Goal: Information Seeking & Learning: Learn about a topic

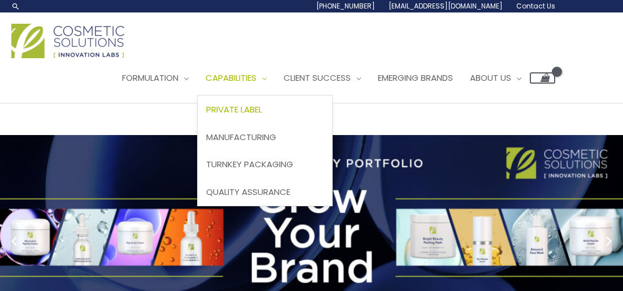
click at [274, 101] on link "Private Label" at bounding box center [265, 109] width 134 height 28
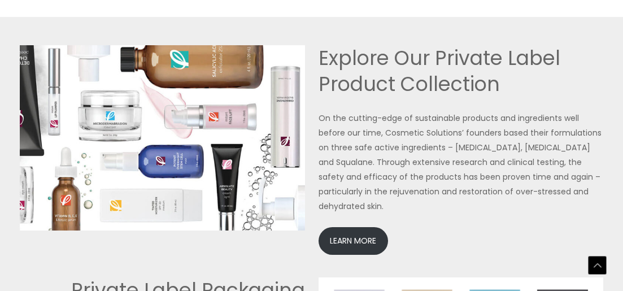
scroll to position [2352, 0]
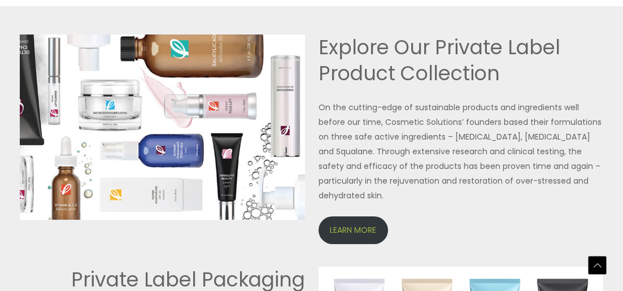
click at [364, 235] on link "LEARN MORE" at bounding box center [352, 230] width 69 height 28
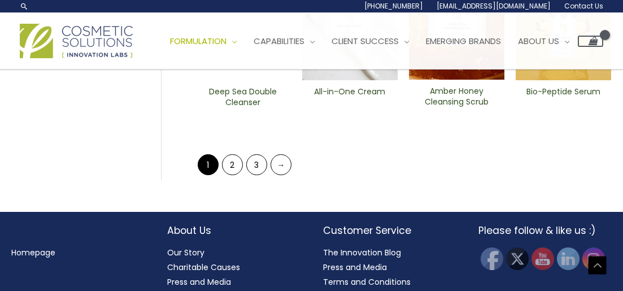
scroll to position [569, 0]
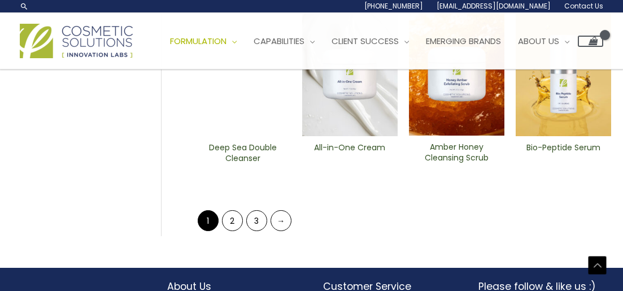
click at [244, 220] on ul "1 2 3 →" at bounding box center [244, 220] width 97 height 21
click at [233, 224] on link "2" at bounding box center [232, 220] width 21 height 21
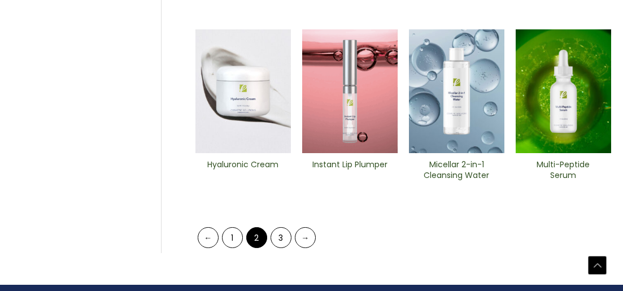
scroll to position [553, 0]
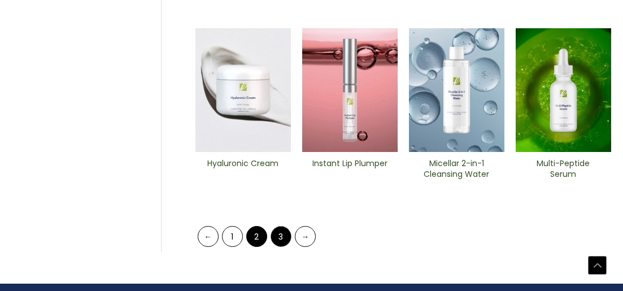
click at [280, 235] on link "3" at bounding box center [280, 236] width 21 height 21
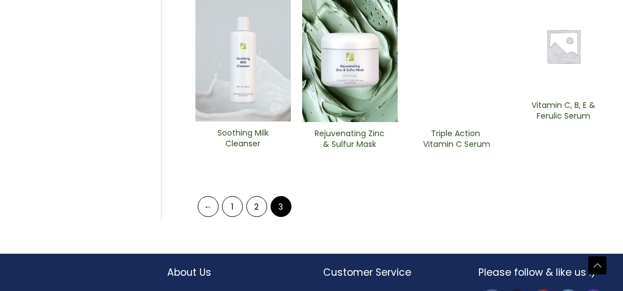
scroll to position [584, 0]
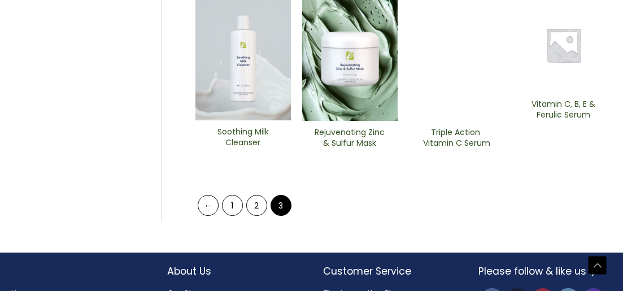
click at [452, 77] on img at bounding box center [456, 59] width 95 height 124
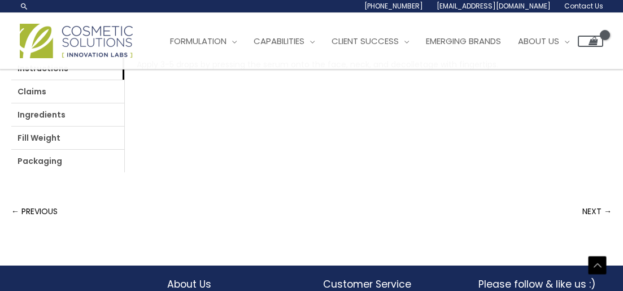
scroll to position [431, 0]
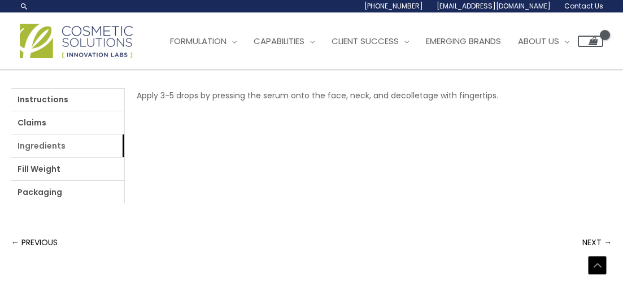
click at [55, 147] on link "Ingredients" at bounding box center [67, 145] width 113 height 23
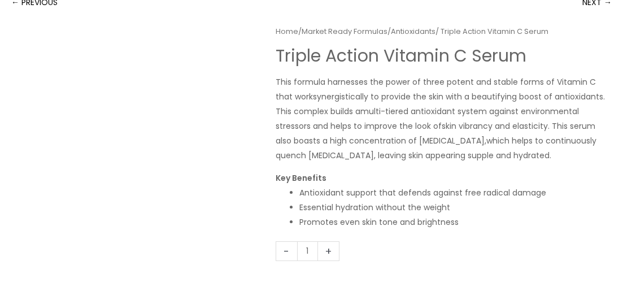
scroll to position [148, 0]
